Goal: Contribute content: Contribute content

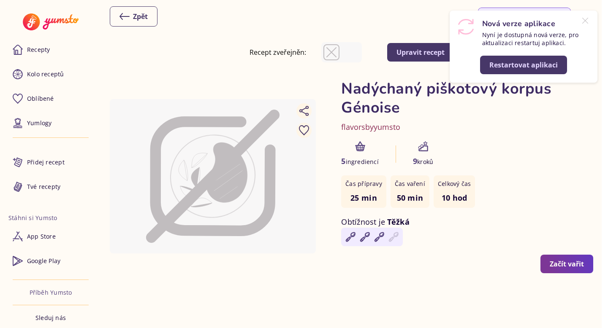
click at [508, 64] on div "Restartovat aplikaci" at bounding box center [523, 64] width 68 height 9
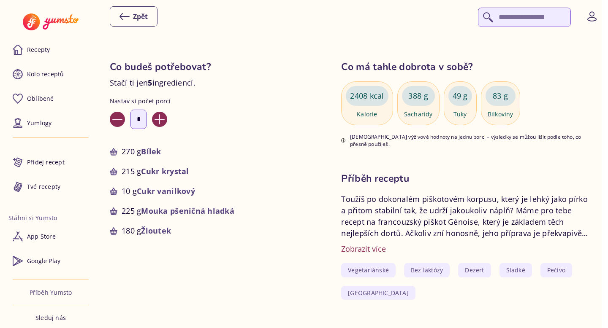
scroll to position [310, 0]
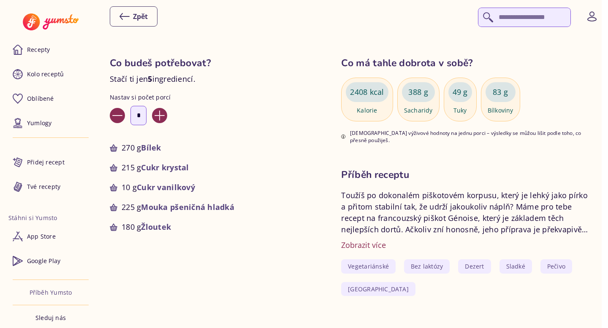
click at [370, 243] on div "Zobrazit více" at bounding box center [363, 245] width 45 height 11
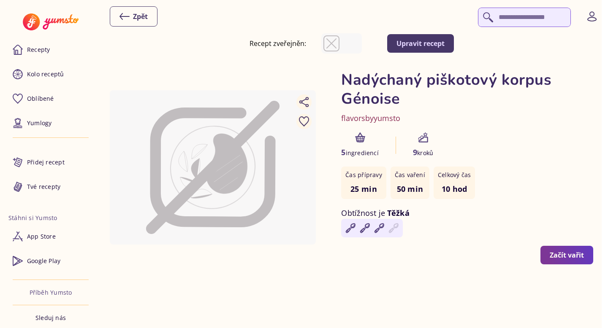
scroll to position [0, 0]
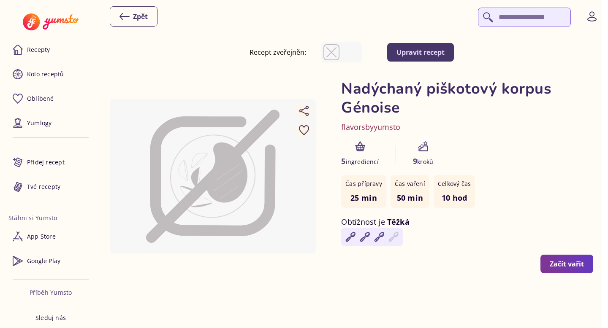
click at [445, 53] on div "Upravit recept" at bounding box center [420, 52] width 48 height 9
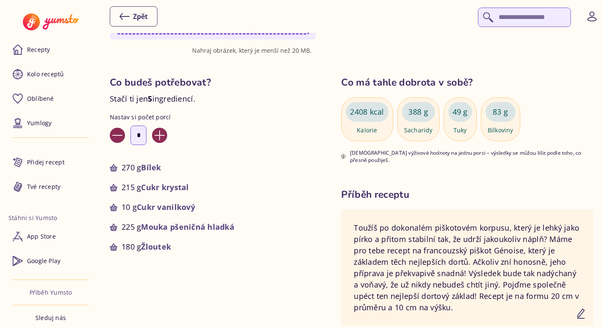
scroll to position [307, 0]
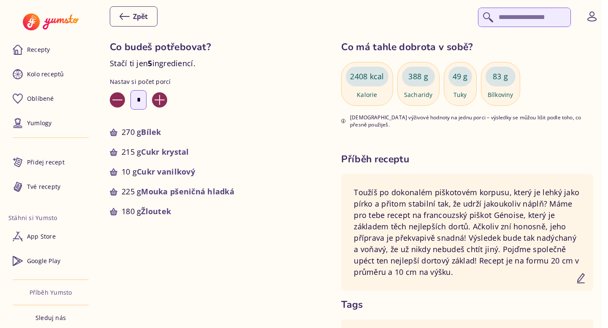
click at [586, 274] on icon "button" at bounding box center [581, 279] width 10 height 10
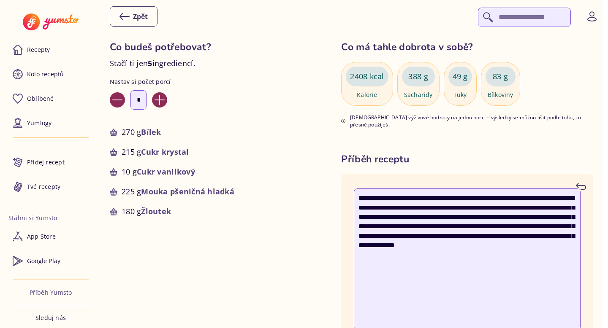
click at [505, 250] on textarea "**********" at bounding box center [467, 260] width 227 height 142
type textarea "**********"
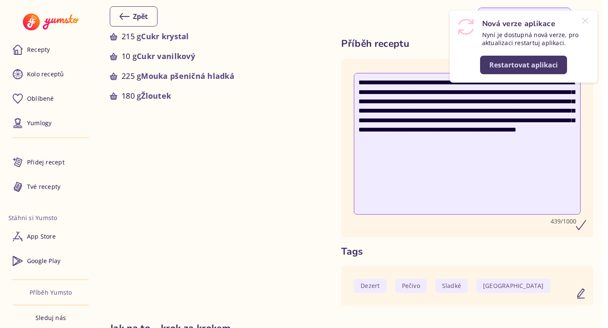
scroll to position [407, 0]
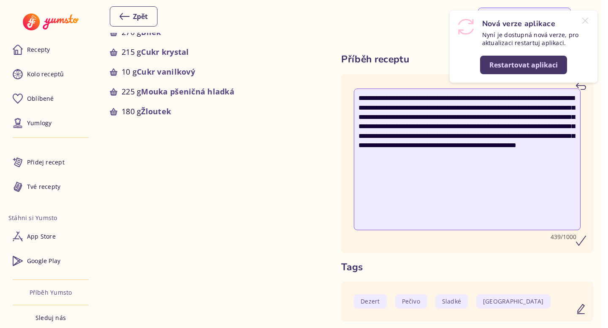
click at [586, 238] on icon "submit" at bounding box center [581, 241] width 10 height 10
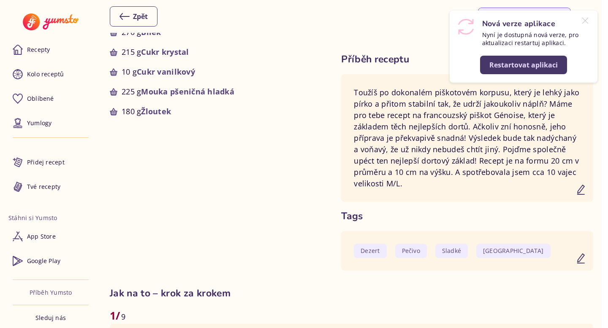
click at [538, 64] on div "Restartovat aplikaci" at bounding box center [523, 64] width 68 height 9
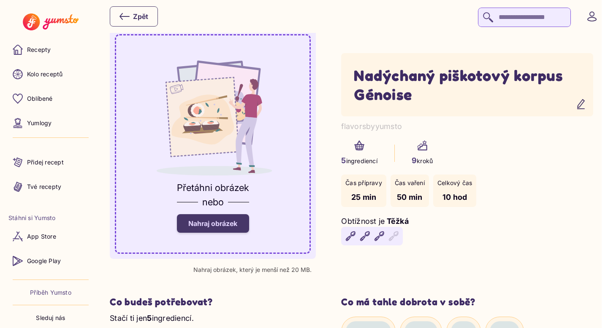
scroll to position [50, 0]
